Goal: Task Accomplishment & Management: Use online tool/utility

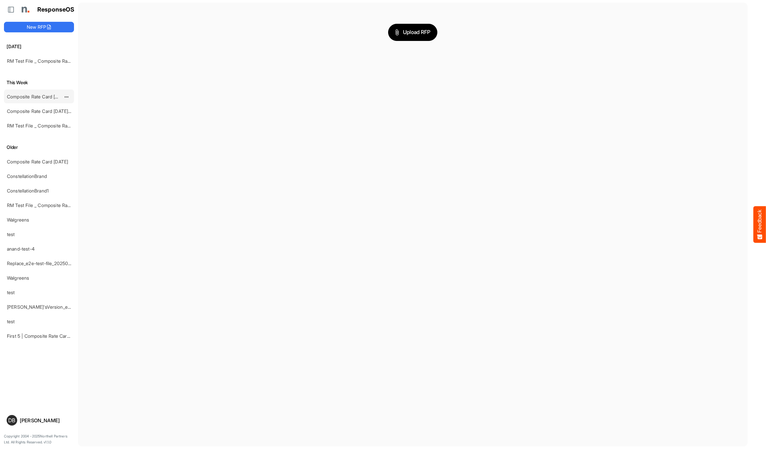
click at [46, 95] on link "Composite Rate Card [DATE]_smaller" at bounding box center [46, 97] width 78 height 6
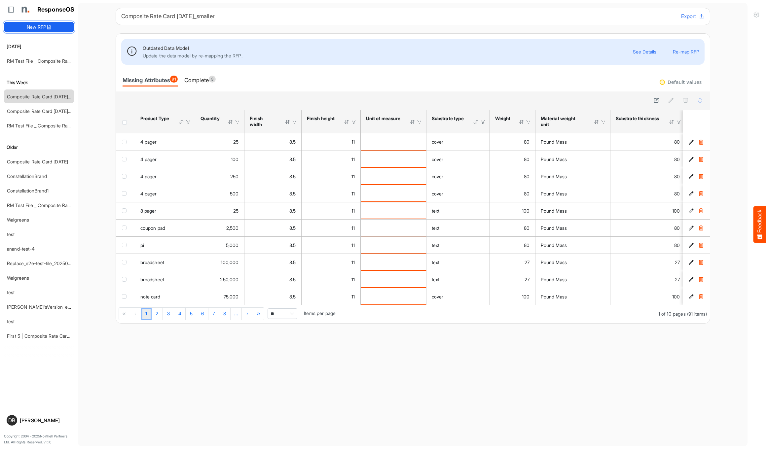
click at [46, 29] on button "New RFP" at bounding box center [39, 27] width 70 height 11
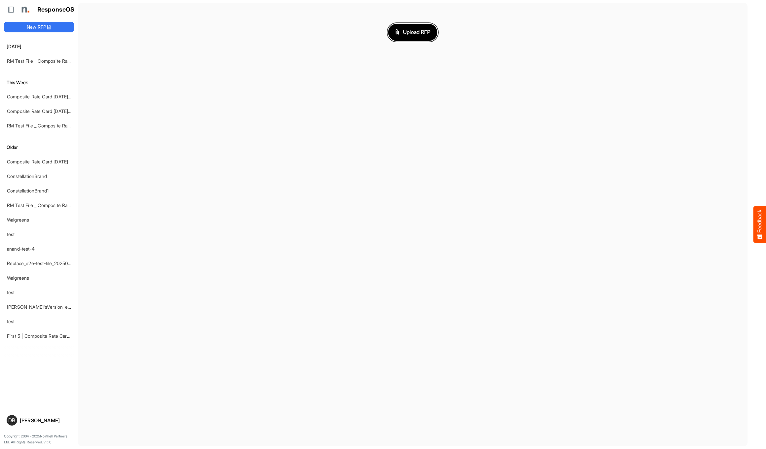
click at [419, 33] on span "Upload RFP" at bounding box center [413, 32] width 36 height 9
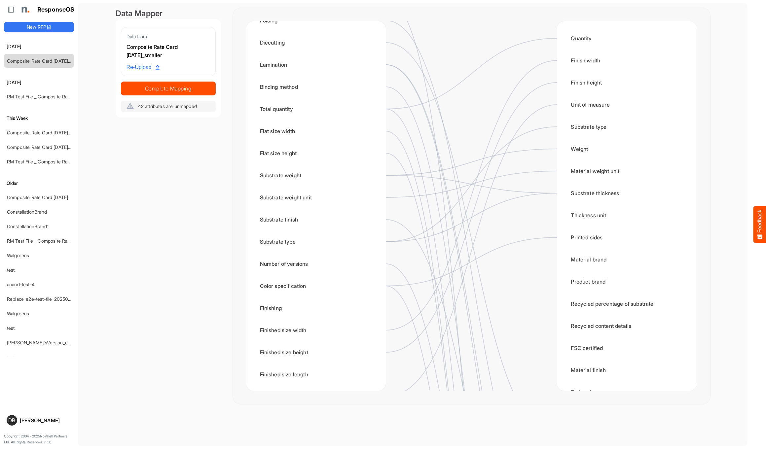
scroll to position [55, 0]
click at [285, 174] on div "Substrate weight" at bounding box center [315, 173] width 129 height 20
click at [300, 174] on div "Substrate weight" at bounding box center [315, 173] width 129 height 20
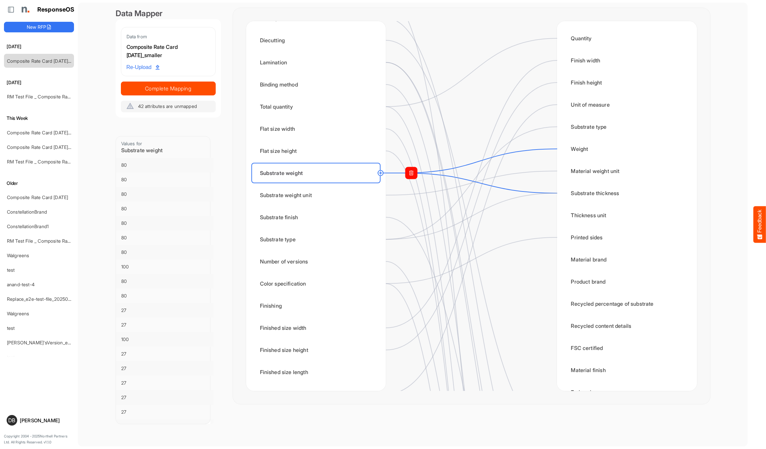
click at [413, 174] on rect at bounding box center [411, 173] width 12 height 12
click at [420, 195] on circle at bounding box center [557, 193] width 8 height 8
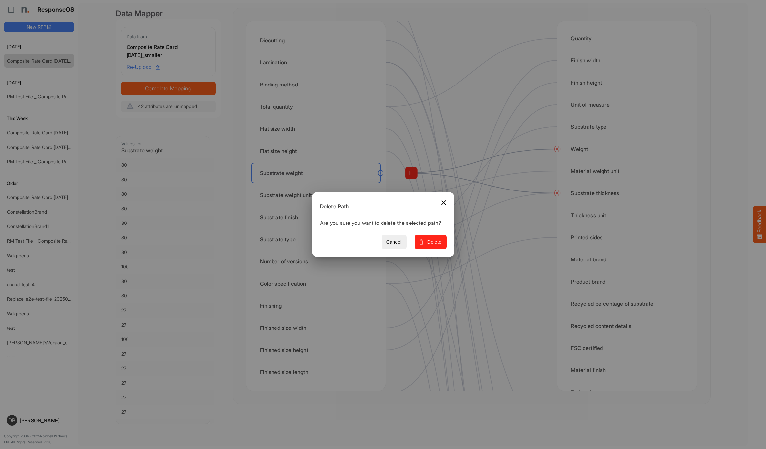
click at [420, 246] on span "Delete" at bounding box center [430, 242] width 22 height 8
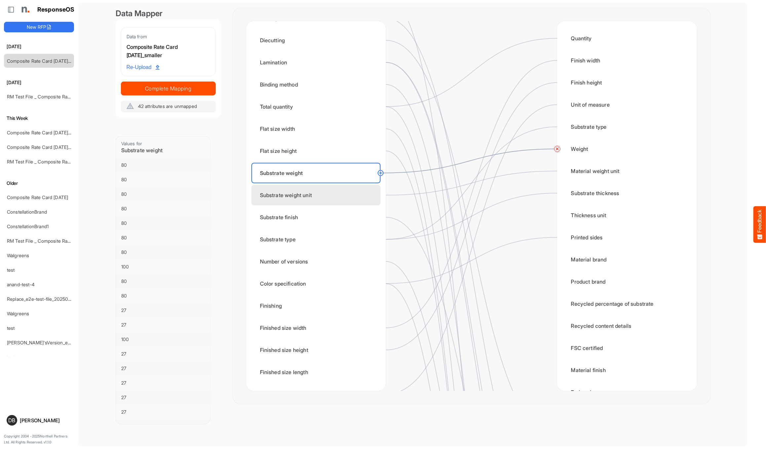
click at [291, 196] on div "Substrate weight unit" at bounding box center [315, 195] width 129 height 20
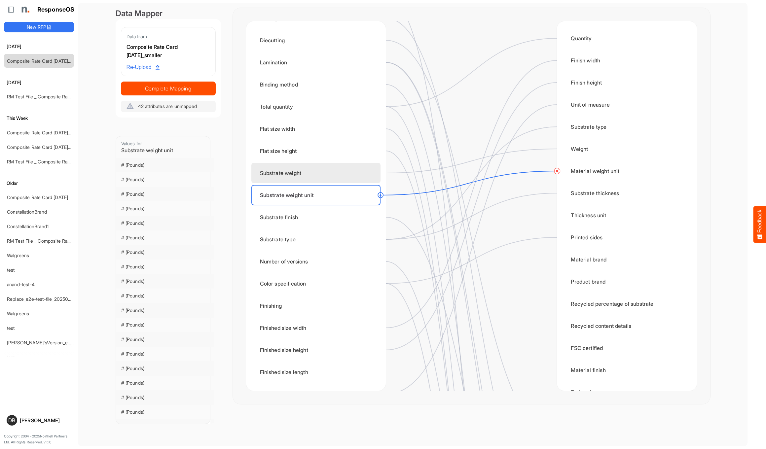
click at [331, 178] on div "Substrate weight" at bounding box center [315, 173] width 129 height 20
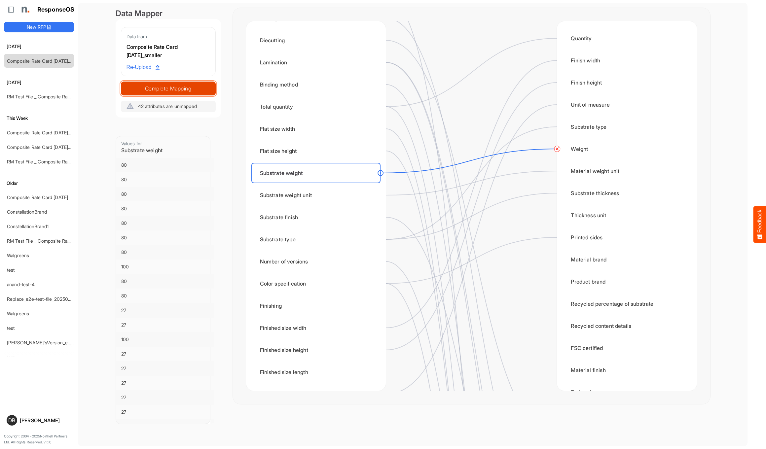
click at [189, 88] on span "Complete Mapping" at bounding box center [168, 88] width 94 height 9
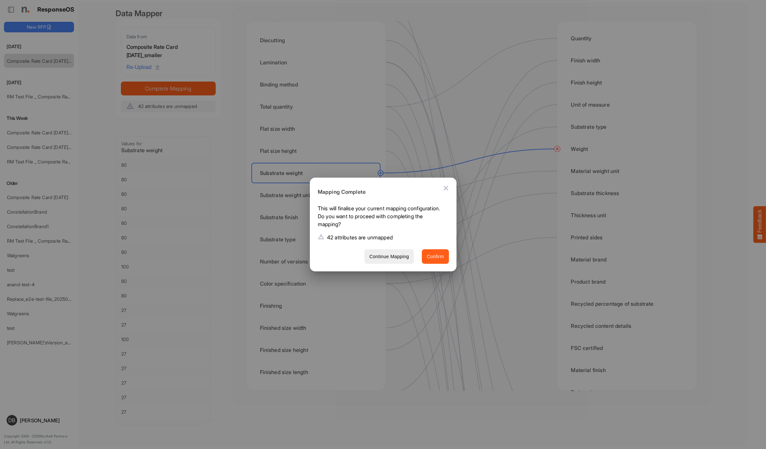
click at [420, 259] on span "Confirm" at bounding box center [435, 257] width 17 height 8
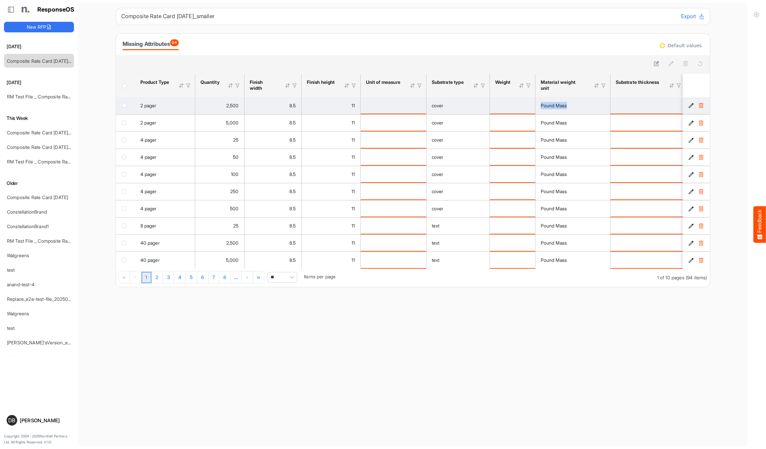
drag, startPoint x: 542, startPoint y: 106, endPoint x: 575, endPoint y: 107, distance: 33.1
click at [420, 107] on div "Pound Mass" at bounding box center [573, 105] width 64 height 7
click at [420, 105] on span "Pound Mass" at bounding box center [554, 106] width 26 height 6
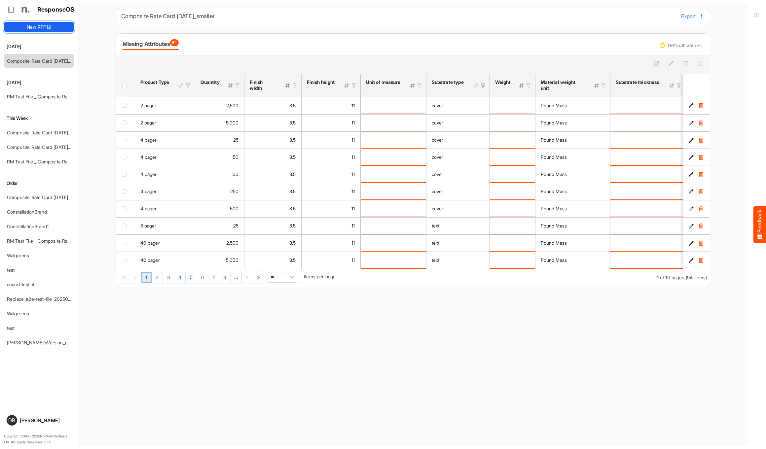
click at [55, 27] on button "New RFP" at bounding box center [39, 27] width 70 height 11
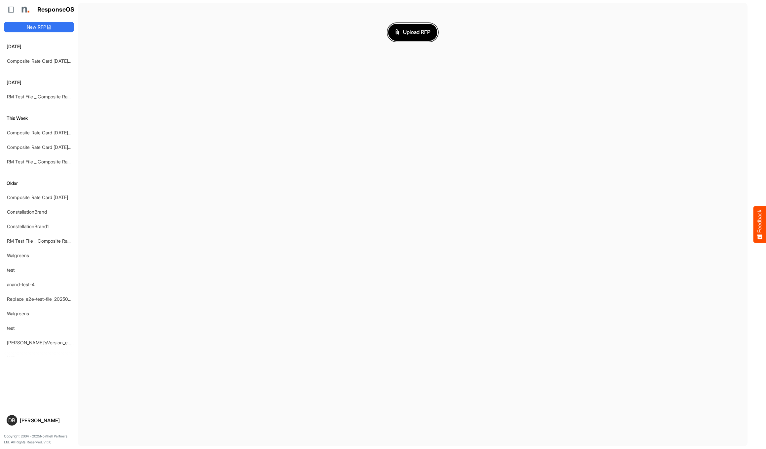
click at [412, 35] on span "Upload RFP" at bounding box center [413, 32] width 36 height 9
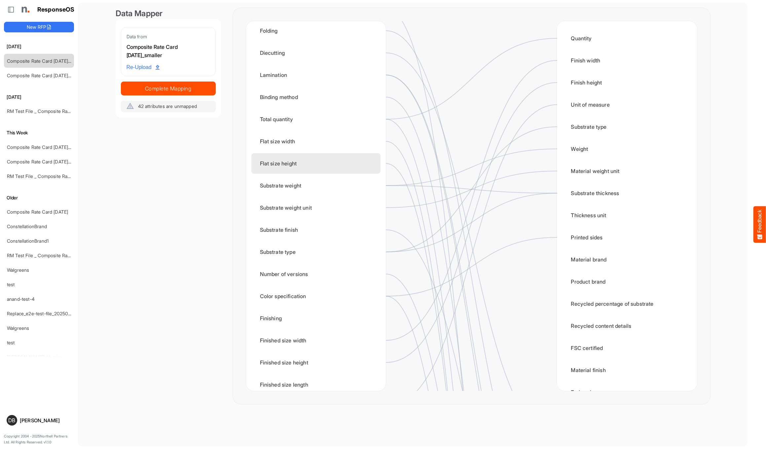
scroll to position [42, 0]
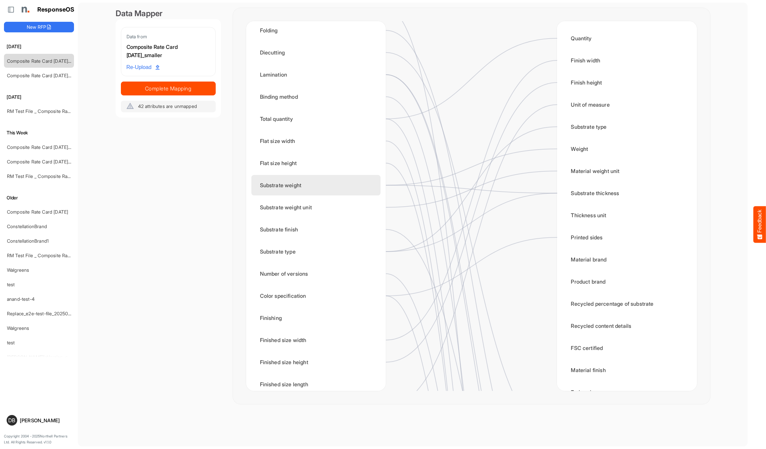
click at [353, 184] on div "Substrate weight" at bounding box center [315, 185] width 129 height 20
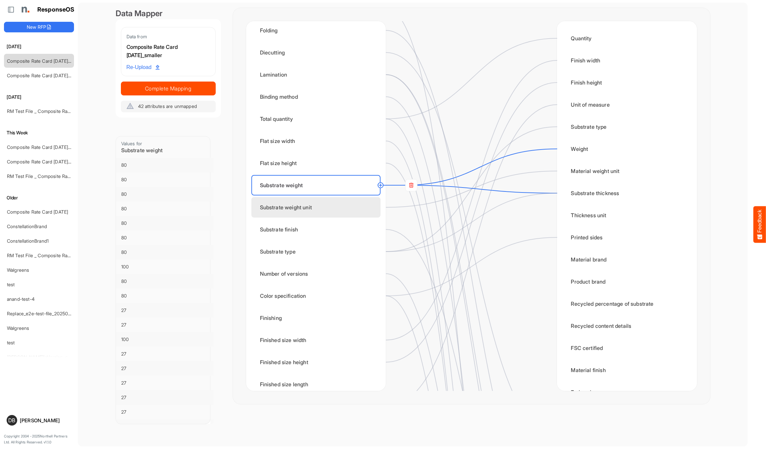
click at [348, 202] on div "Substrate weight unit" at bounding box center [315, 207] width 129 height 20
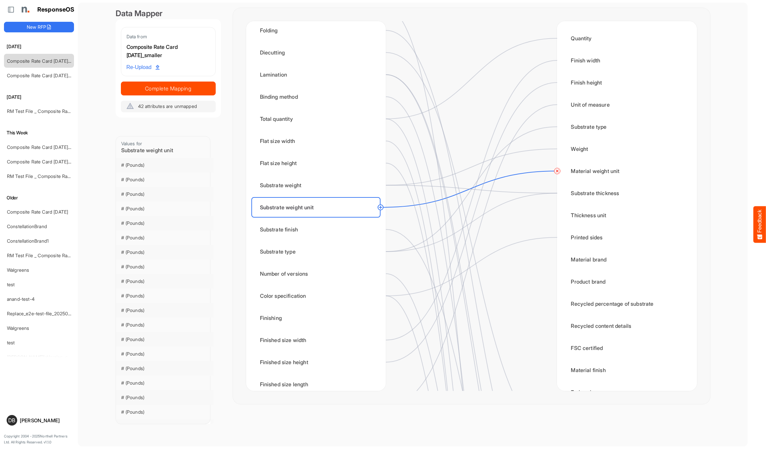
click at [381, 206] on circle at bounding box center [381, 208] width 8 height 8
click at [420, 148] on div "Weight" at bounding box center [626, 149] width 129 height 20
click at [185, 87] on span "Complete Mapping" at bounding box center [168, 88] width 94 height 9
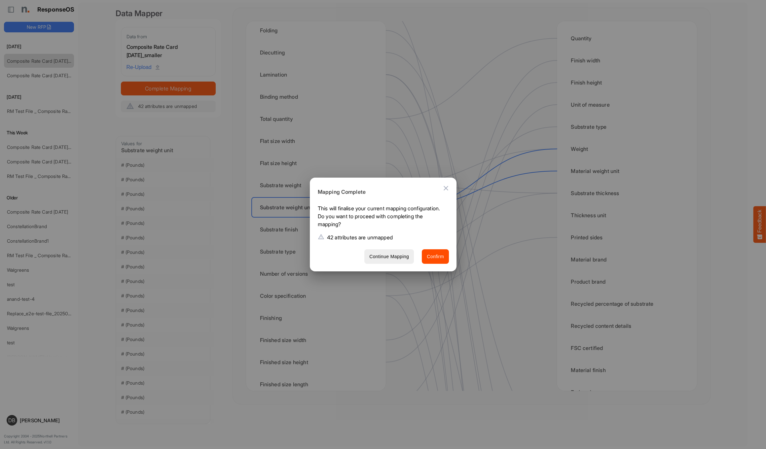
click at [420, 260] on div "Mapping Complete This will finalise your current mapping configuration. Do you …" at bounding box center [383, 225] width 147 height 94
click at [420, 260] on span "Confirm" at bounding box center [435, 257] width 17 height 8
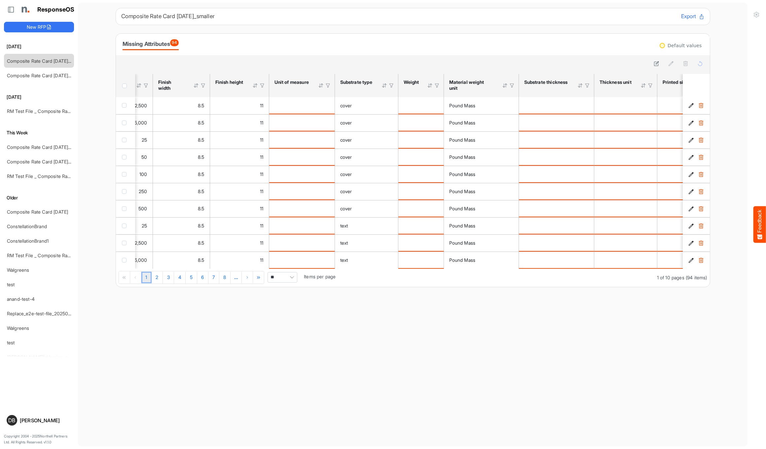
click at [293, 281] on span "Pagerdropdown" at bounding box center [292, 278] width 10 height 10
click at [290, 319] on li "100" at bounding box center [284, 322] width 29 height 10
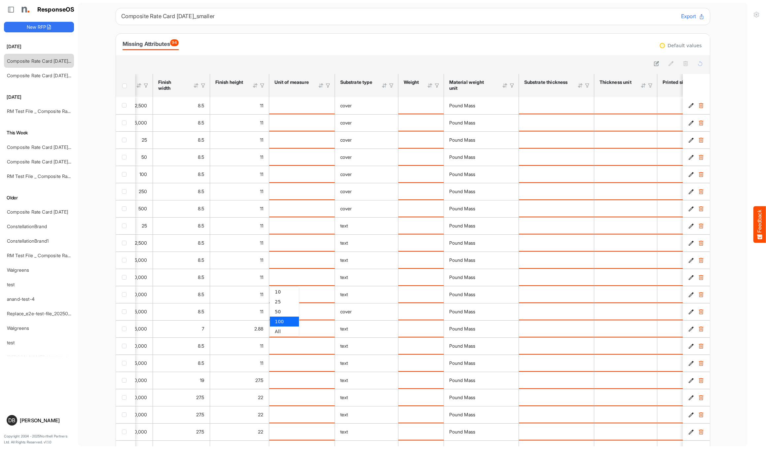
type input "***"
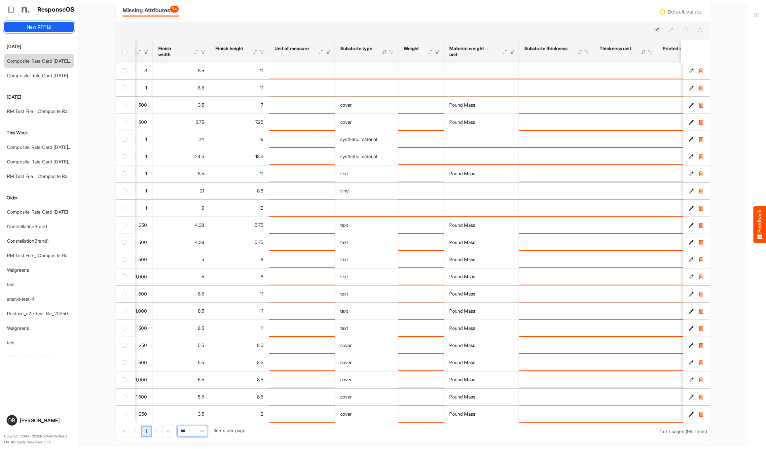
click at [50, 26] on icon at bounding box center [48, 26] width 5 height 5
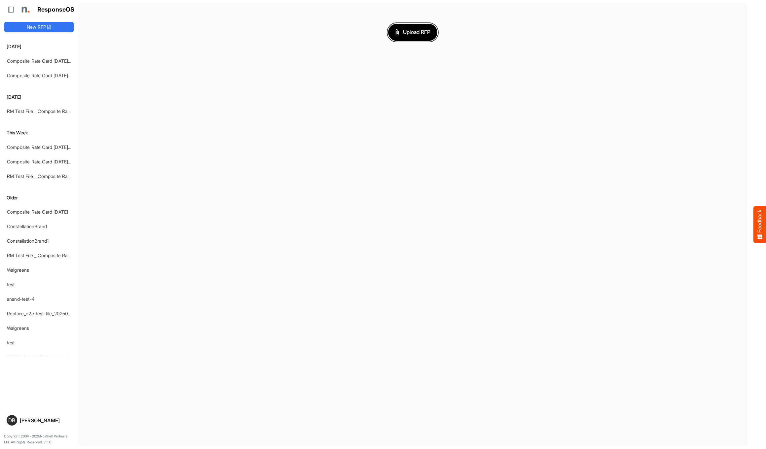
click at [416, 34] on span "Upload RFP" at bounding box center [413, 32] width 36 height 9
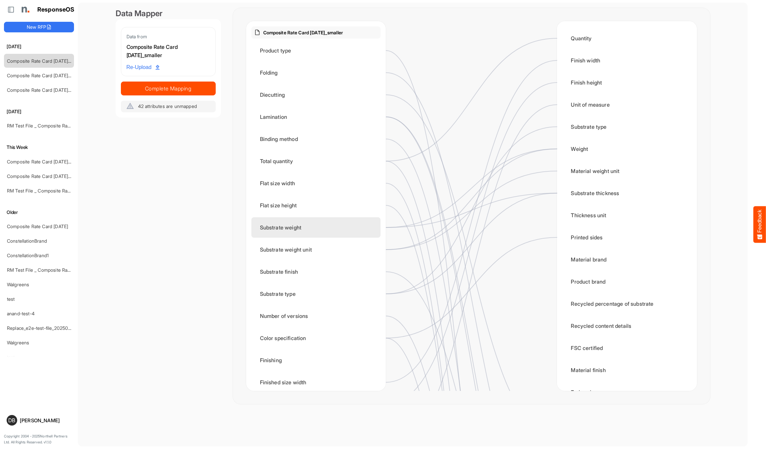
click at [336, 230] on div "Substrate weight" at bounding box center [315, 227] width 129 height 20
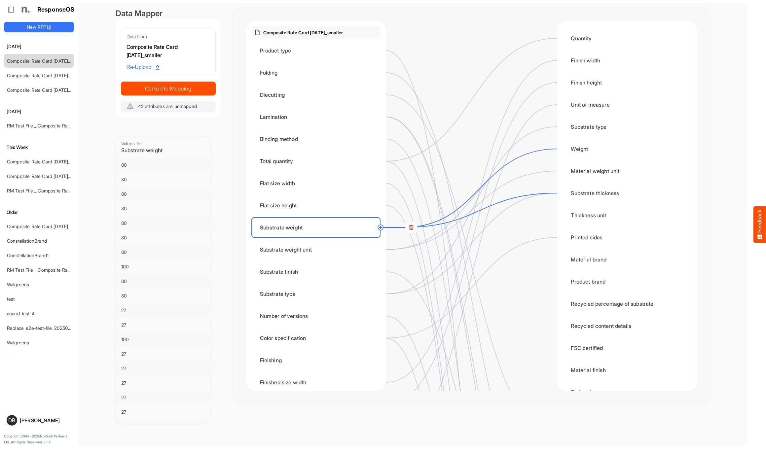
click at [381, 228] on circle at bounding box center [381, 228] width 8 height 8
click at [570, 215] on div "Thickness unit" at bounding box center [626, 215] width 129 height 20
click at [410, 227] on rect at bounding box center [411, 228] width 12 height 12
click at [559, 217] on circle at bounding box center [557, 215] width 8 height 8
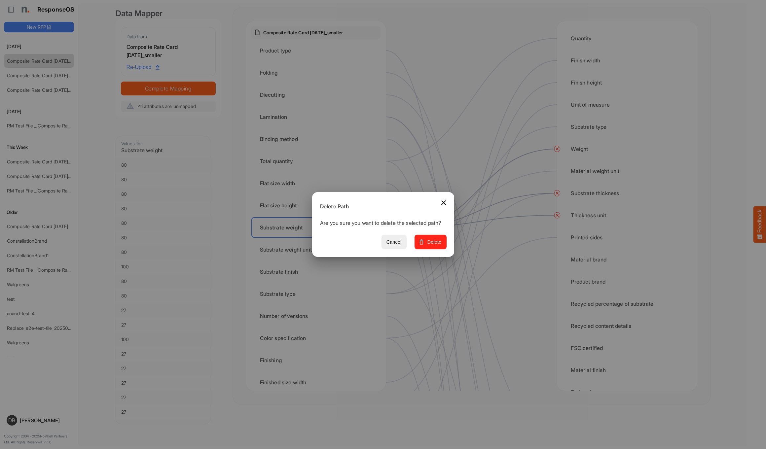
click at [434, 245] on span "Delete" at bounding box center [430, 242] width 22 height 8
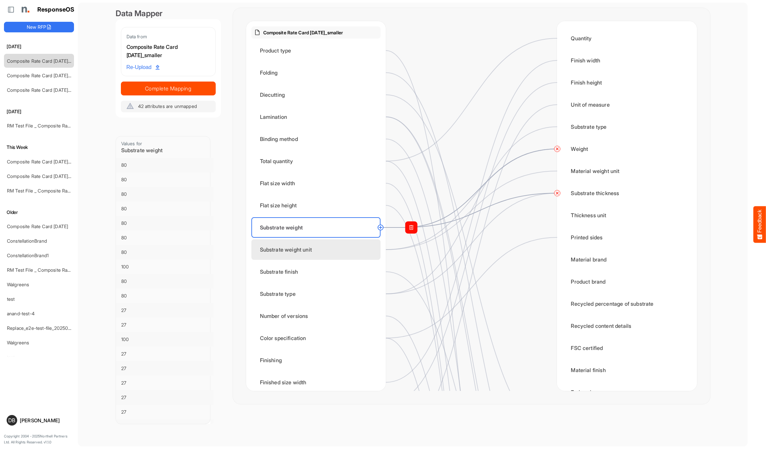
click at [339, 252] on div "Substrate weight unit" at bounding box center [315, 250] width 129 height 20
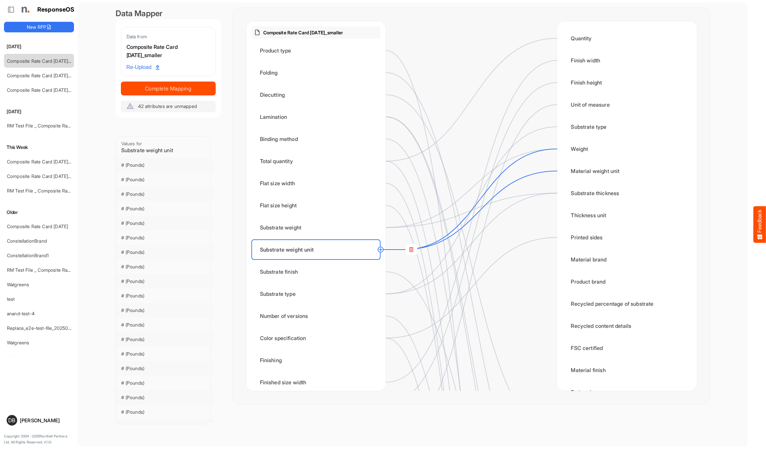
click at [379, 249] on circle at bounding box center [381, 250] width 8 height 8
click at [585, 215] on div "Thickness unit" at bounding box center [626, 215] width 129 height 20
click at [180, 89] on span "Complete Mapping" at bounding box center [168, 88] width 94 height 9
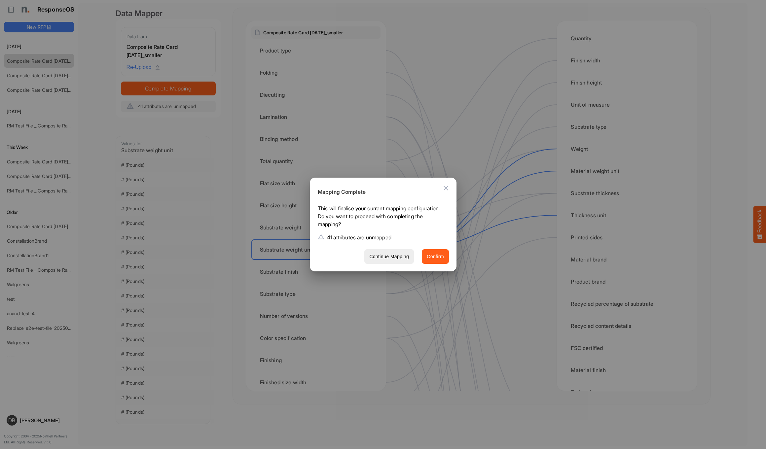
click at [445, 260] on button "Confirm" at bounding box center [435, 256] width 27 height 15
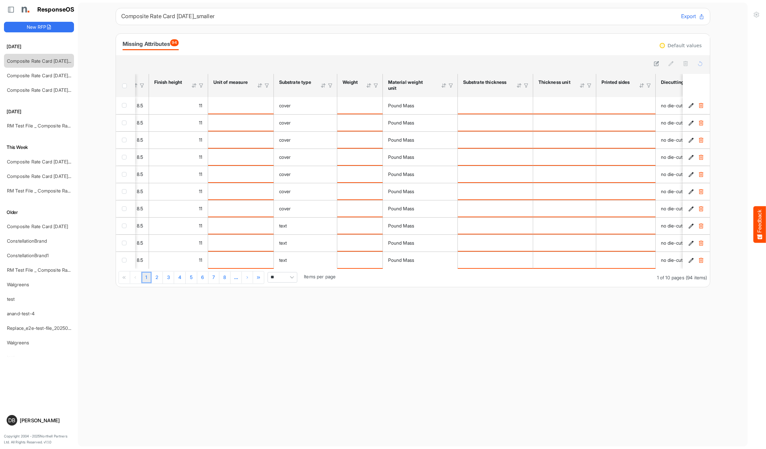
click at [293, 281] on span "Pagerdropdown" at bounding box center [292, 278] width 10 height 10
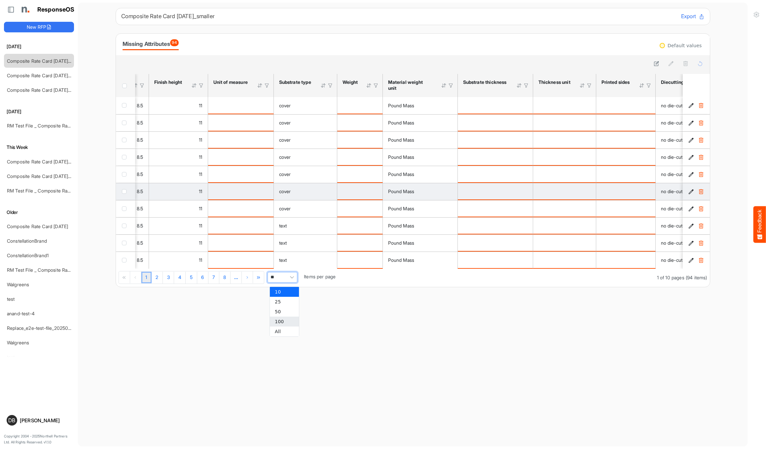
drag, startPoint x: 287, startPoint y: 322, endPoint x: 483, endPoint y: 198, distance: 232.2
click at [287, 322] on li "100" at bounding box center [284, 322] width 29 height 10
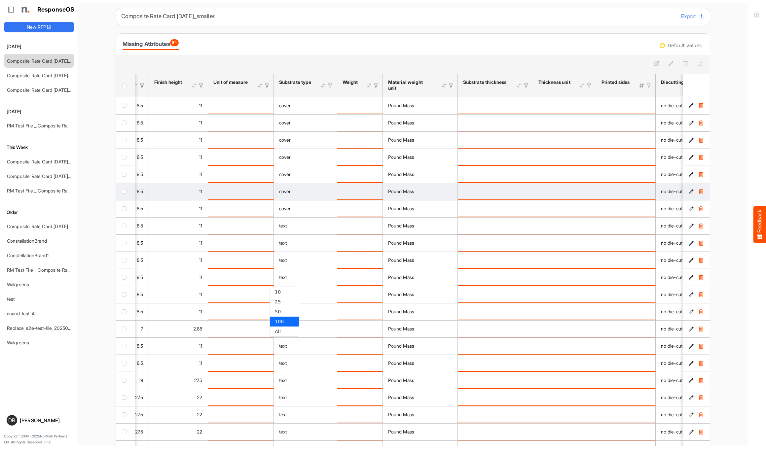
type input "***"
